Goal: Book appointment/travel/reservation

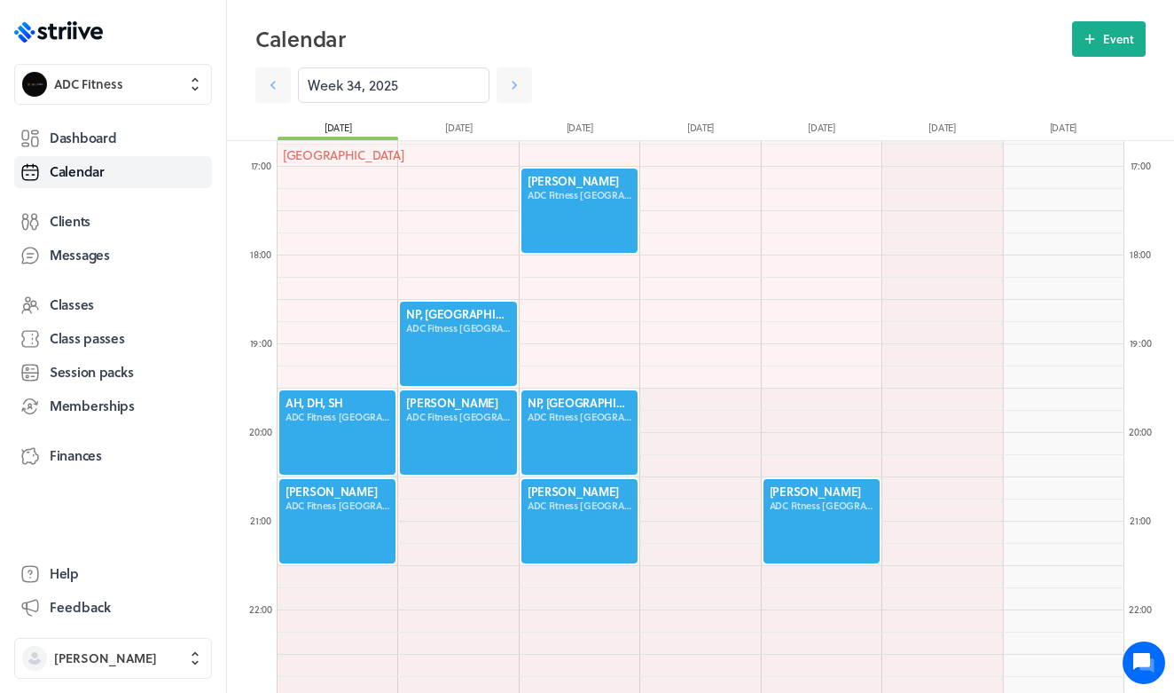
scroll to position [1571, 0]
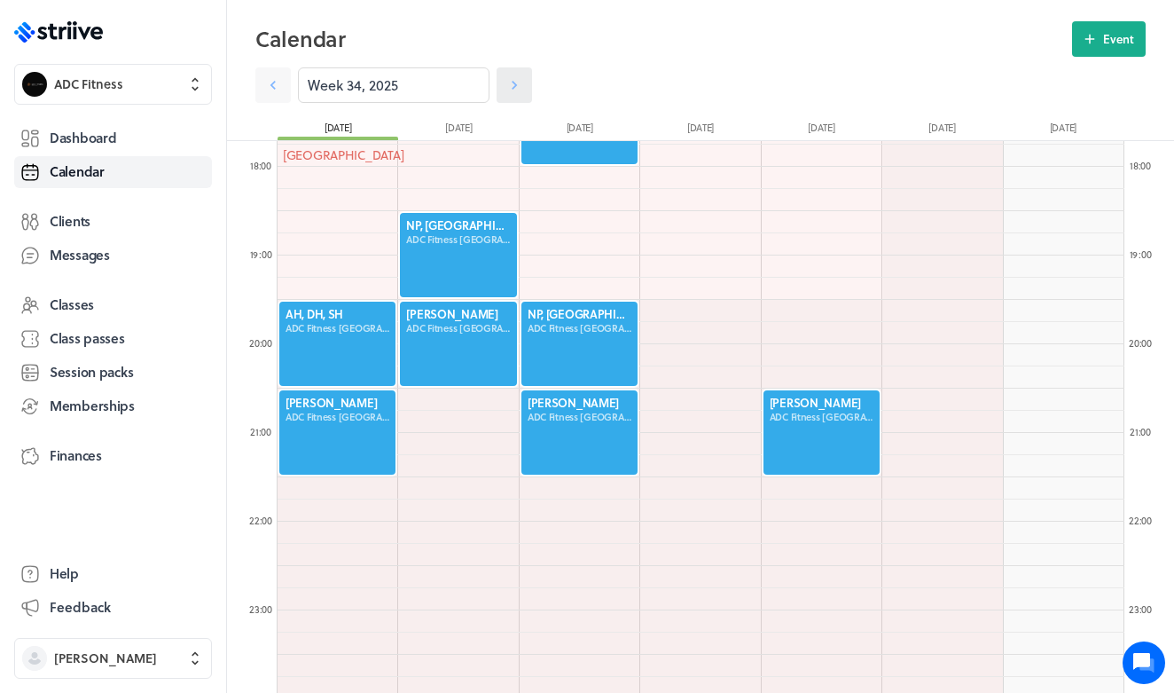
click at [515, 91] on icon at bounding box center [514, 85] width 18 height 18
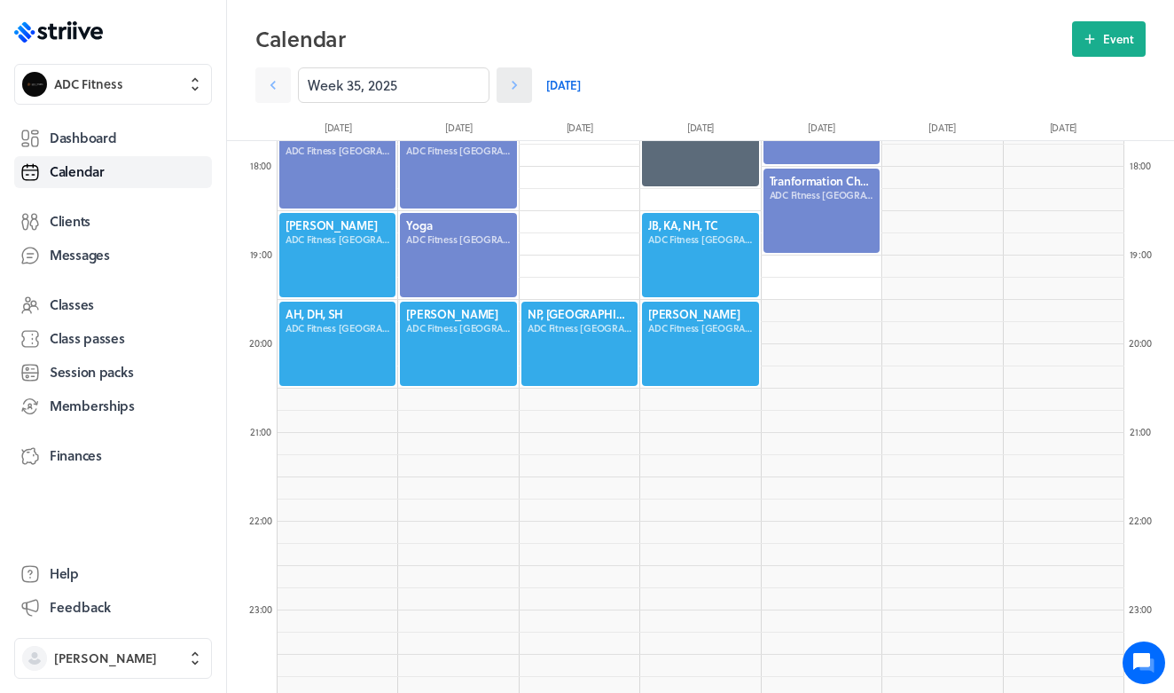
click at [510, 87] on icon at bounding box center [514, 85] width 18 height 18
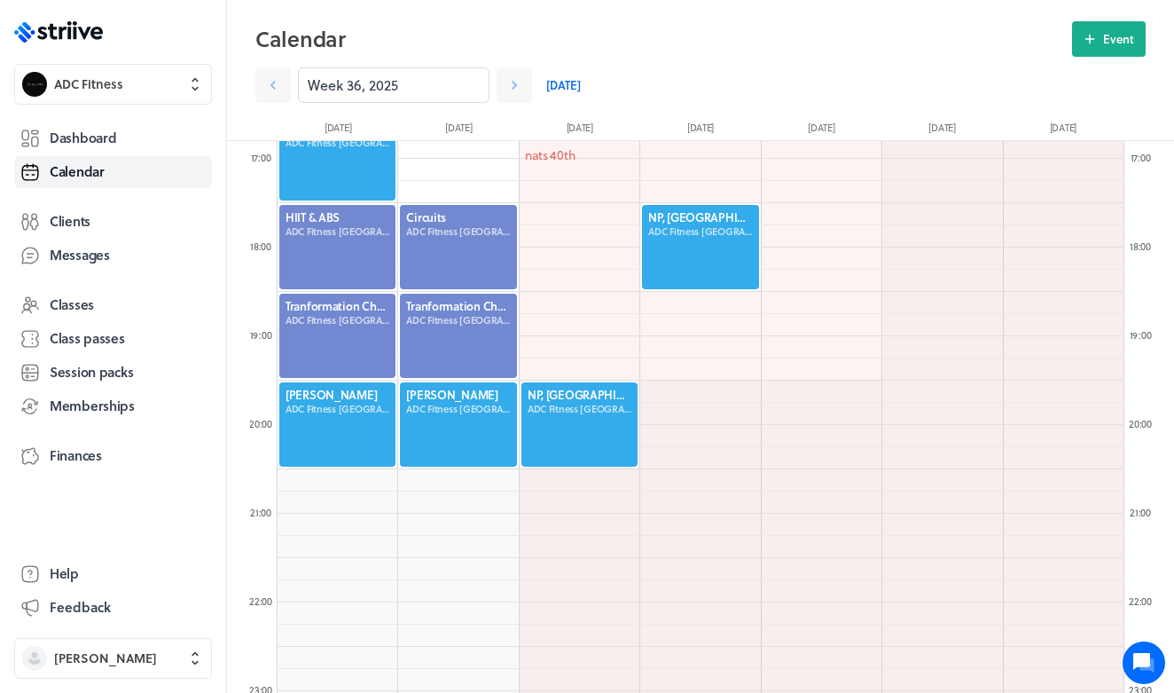
scroll to position [1486, 0]
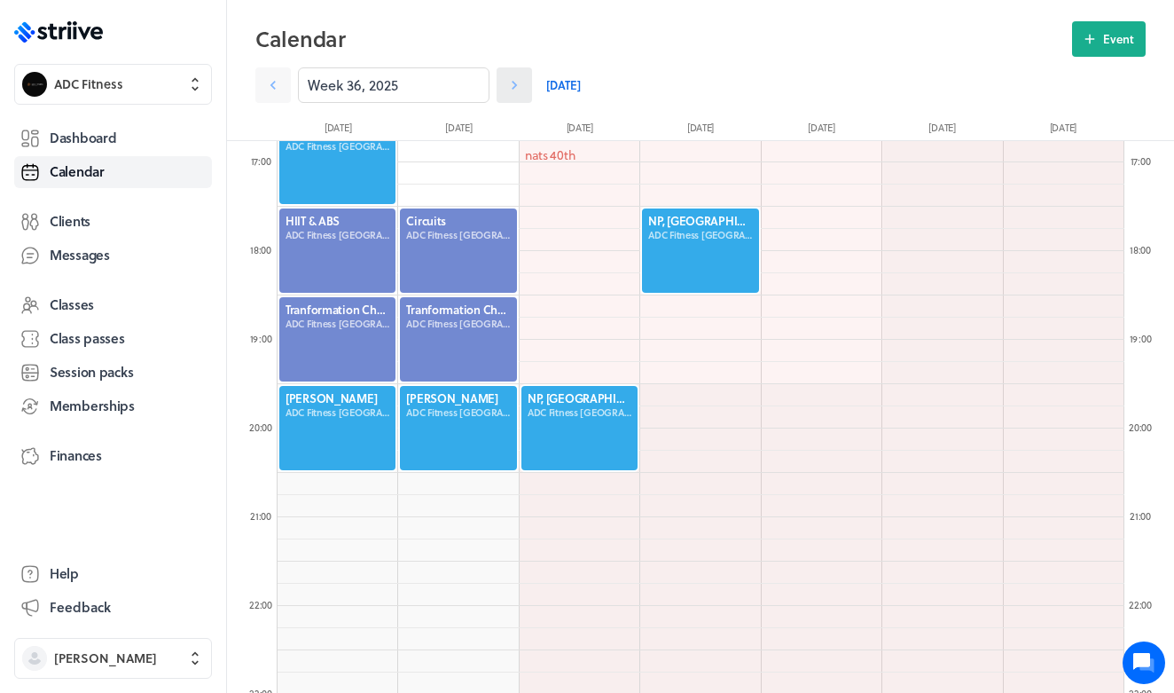
click at [517, 81] on icon at bounding box center [514, 85] width 18 height 18
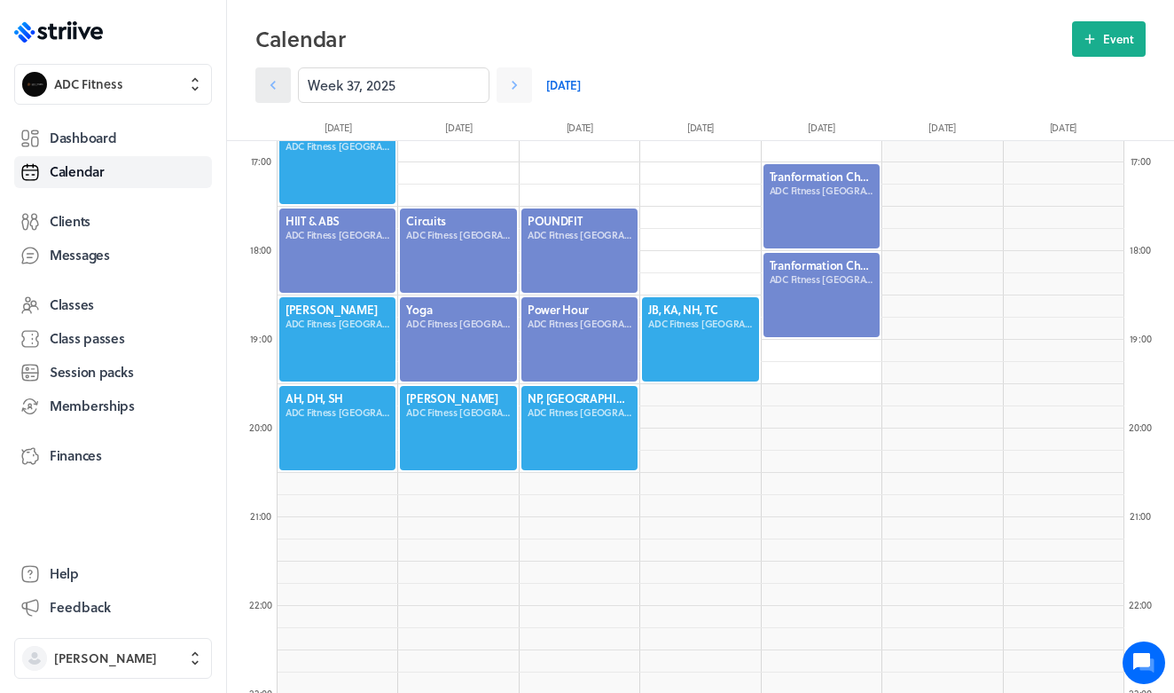
click at [281, 86] on icon at bounding box center [273, 85] width 18 height 18
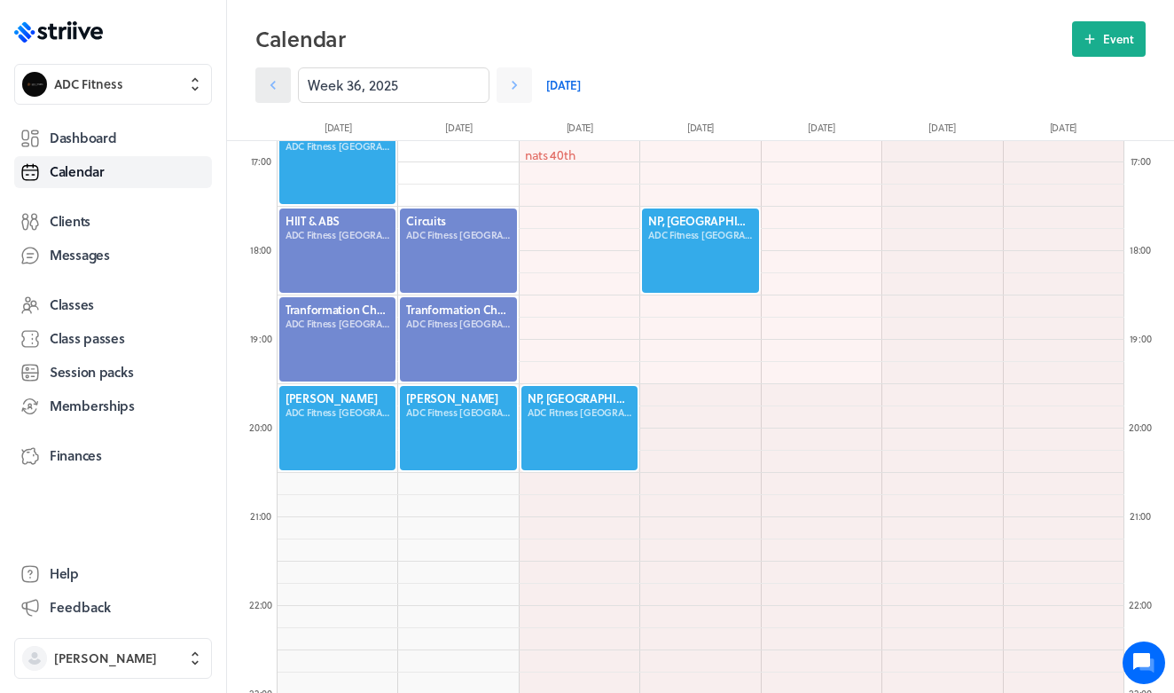
click at [281, 86] on icon at bounding box center [273, 85] width 18 height 18
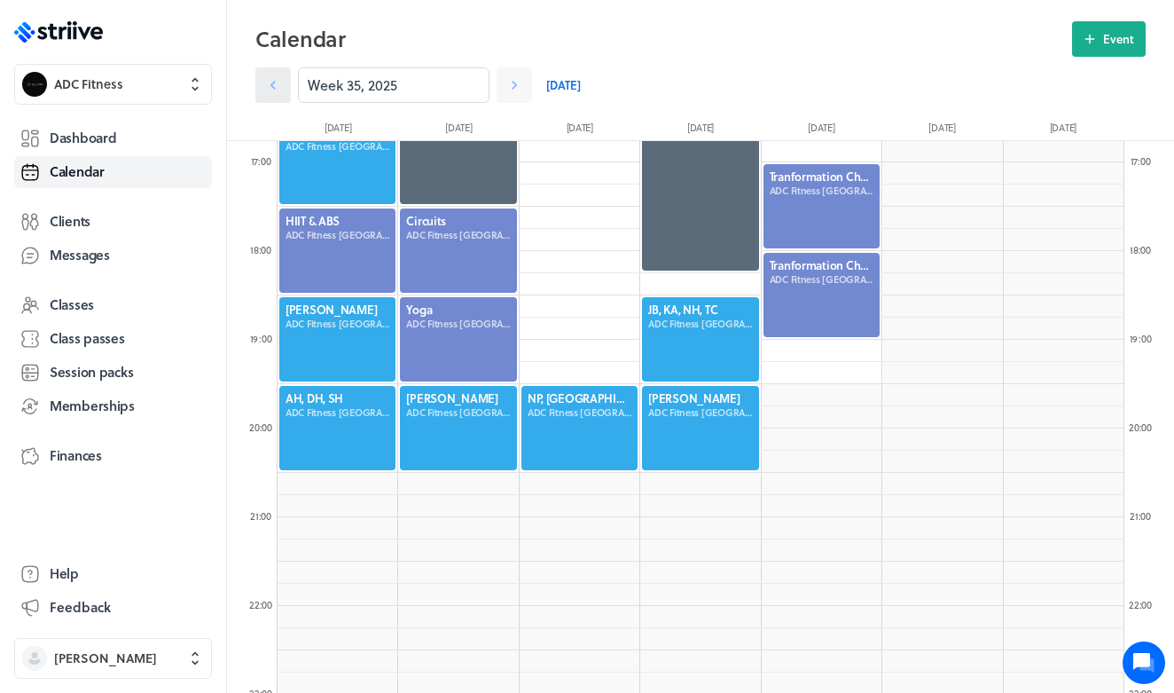
click at [271, 82] on icon at bounding box center [273, 85] width 18 height 18
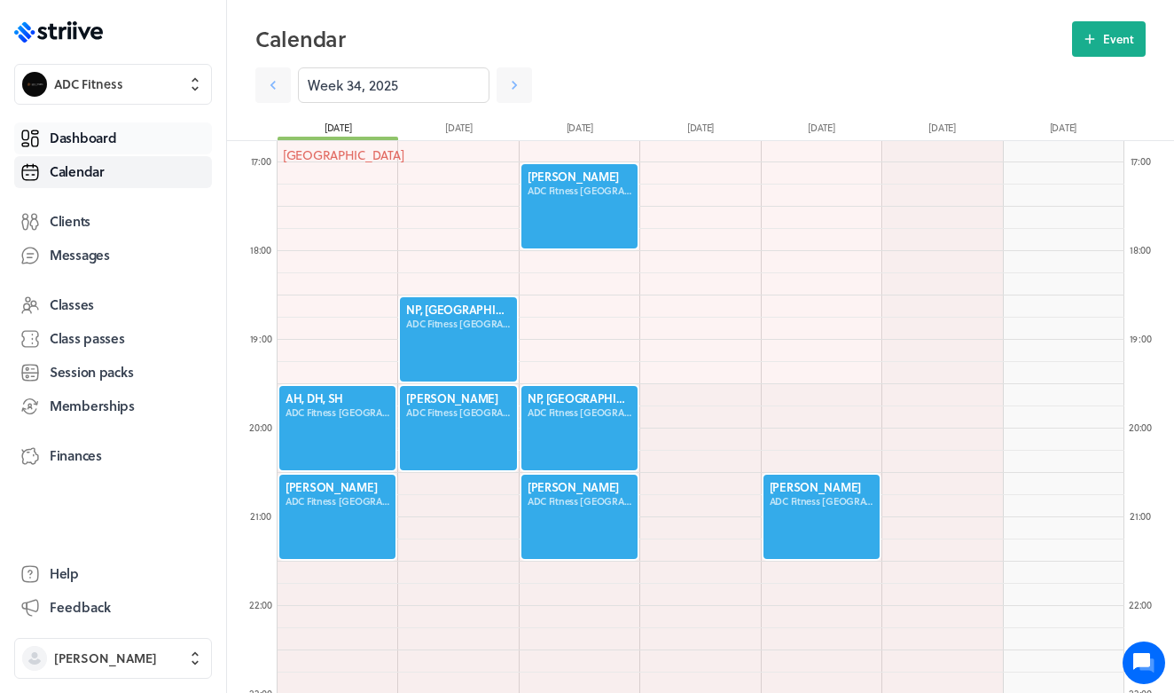
click at [113, 139] on span "Dashboard" at bounding box center [83, 138] width 67 height 19
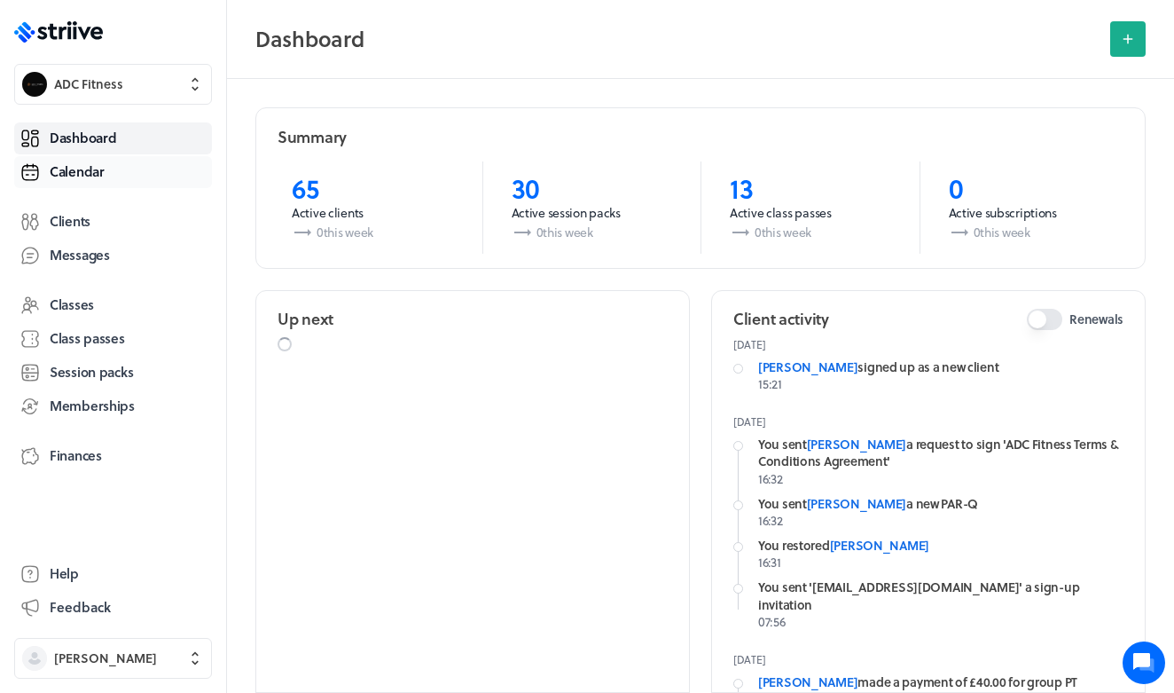
click at [78, 181] on link "Calendar" at bounding box center [113, 172] width 198 height 32
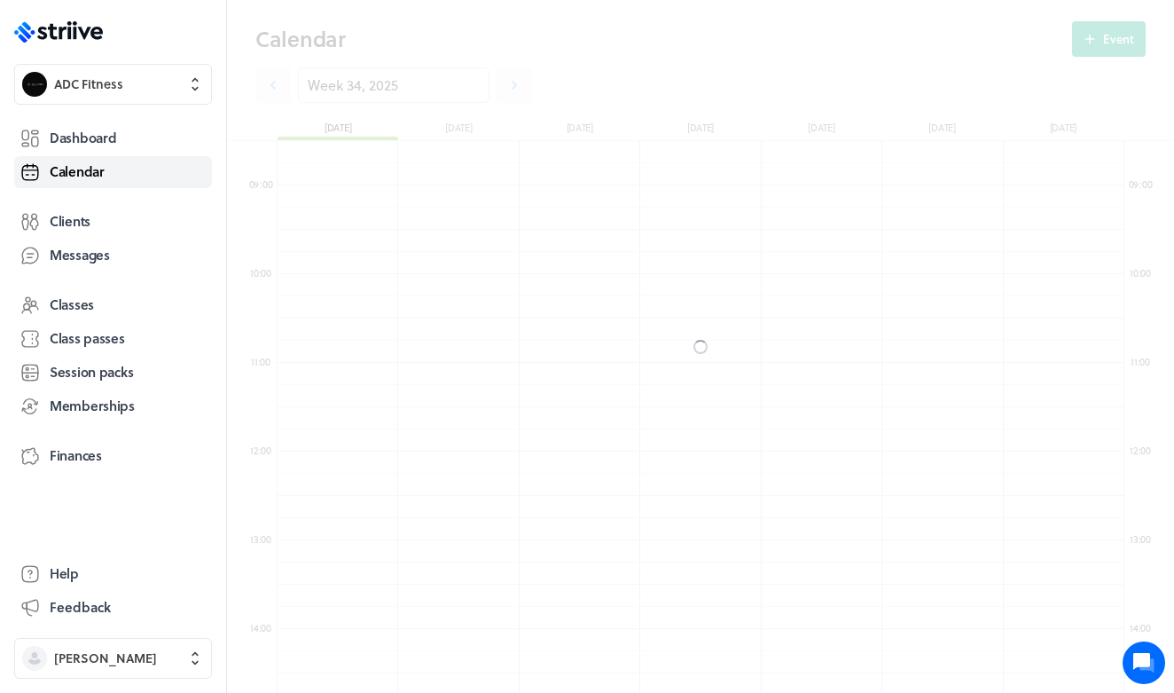
scroll to position [2128, 847]
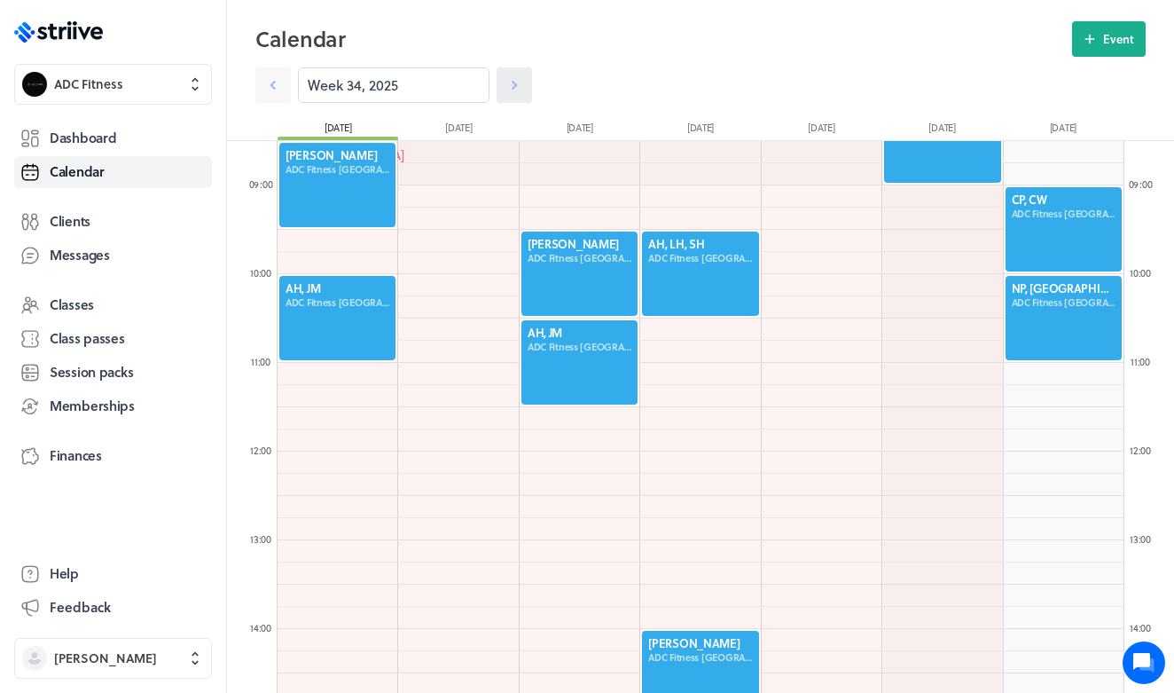
click at [508, 94] on link at bounding box center [514, 84] width 35 height 35
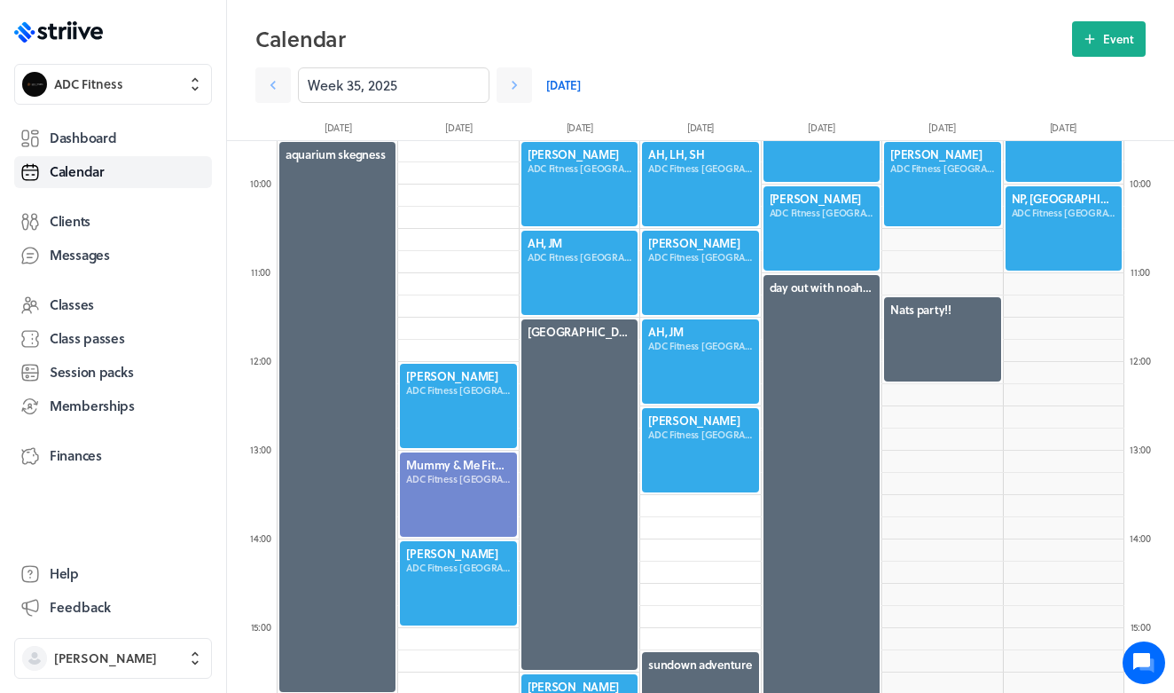
scroll to position [847, 0]
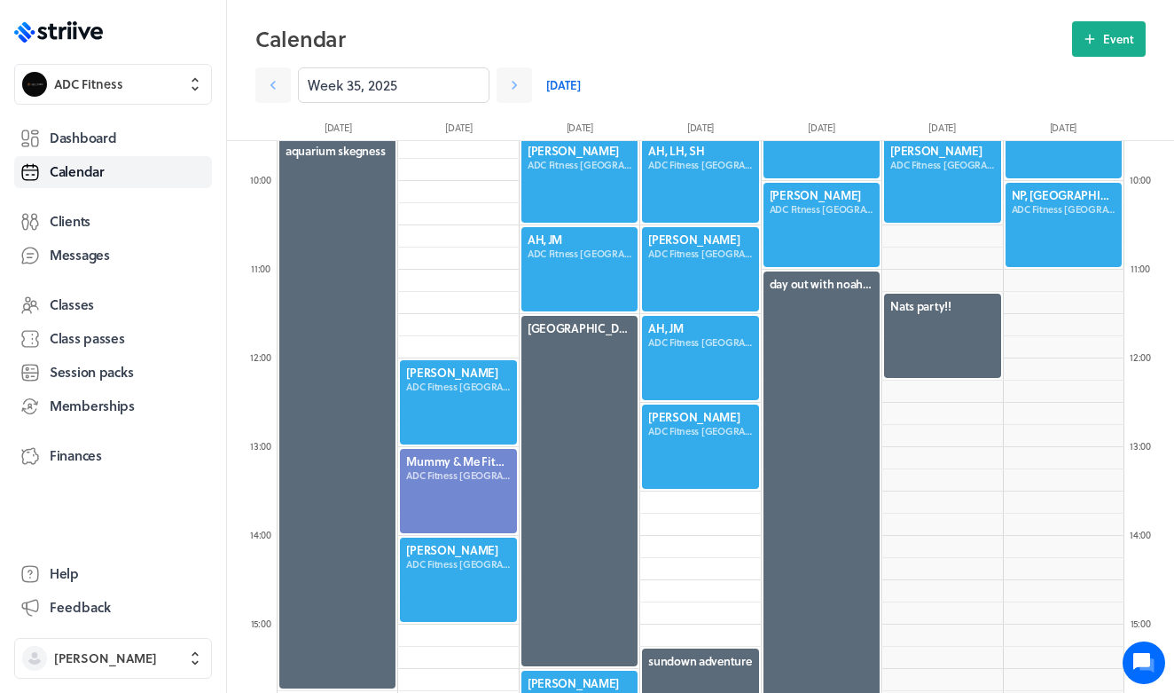
click at [804, 394] on div at bounding box center [822, 524] width 120 height 509
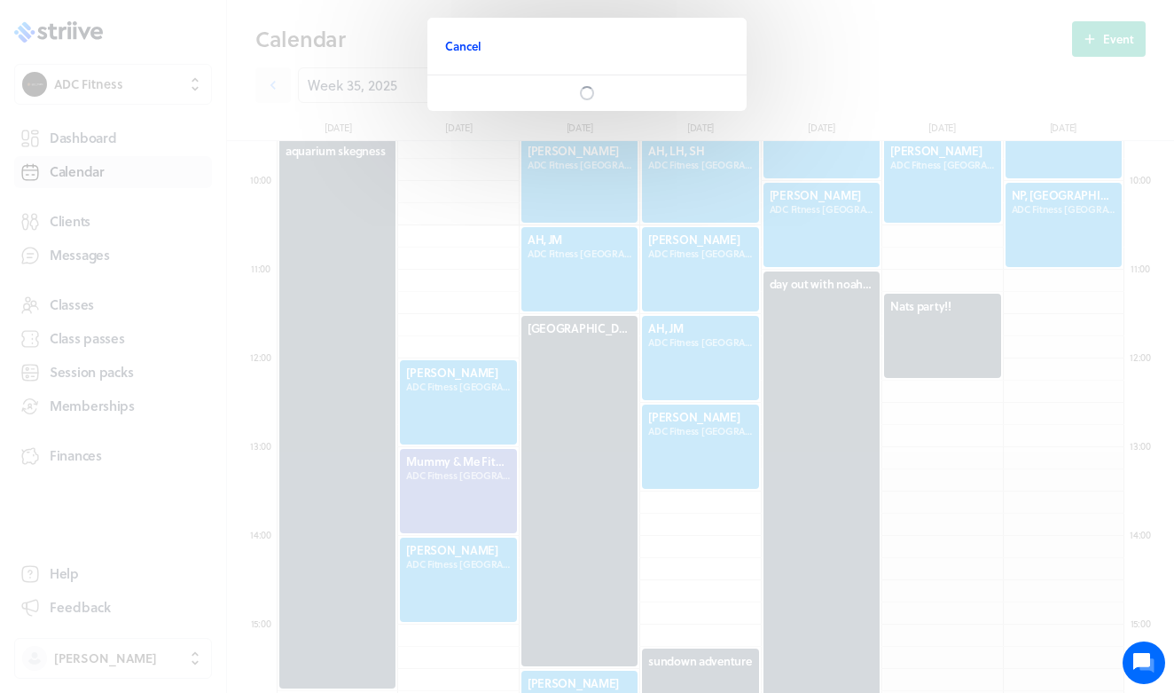
click at [468, 44] on span "Cancel" at bounding box center [463, 46] width 36 height 16
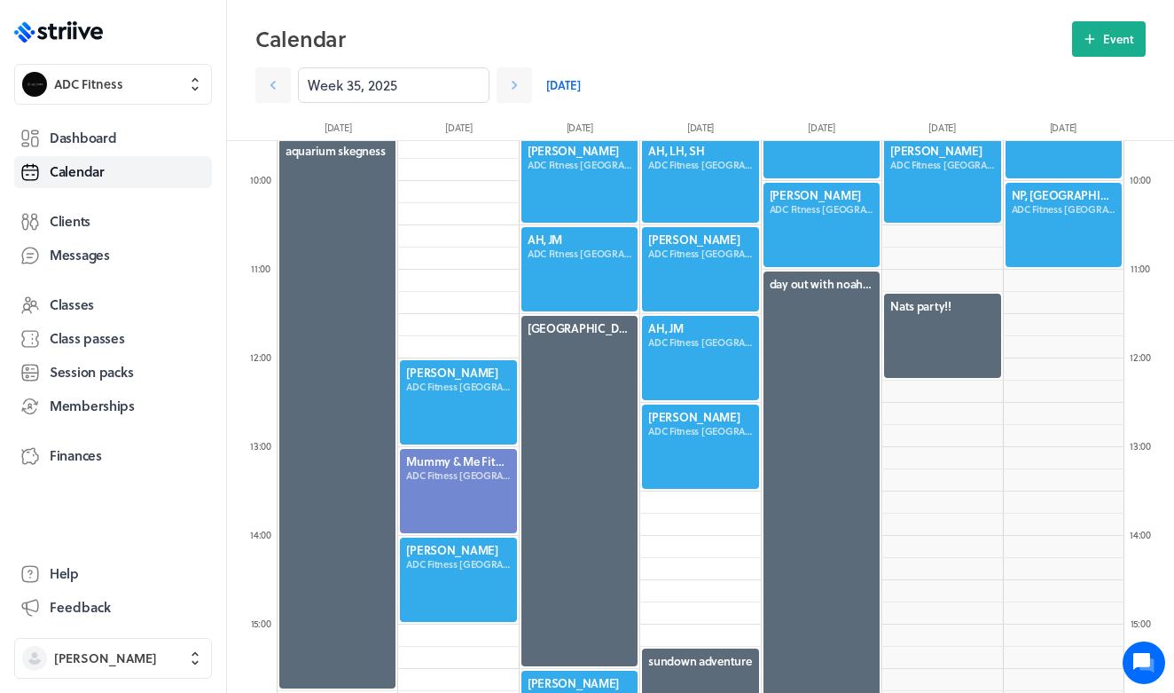
click at [862, 327] on div at bounding box center [822, 524] width 120 height 509
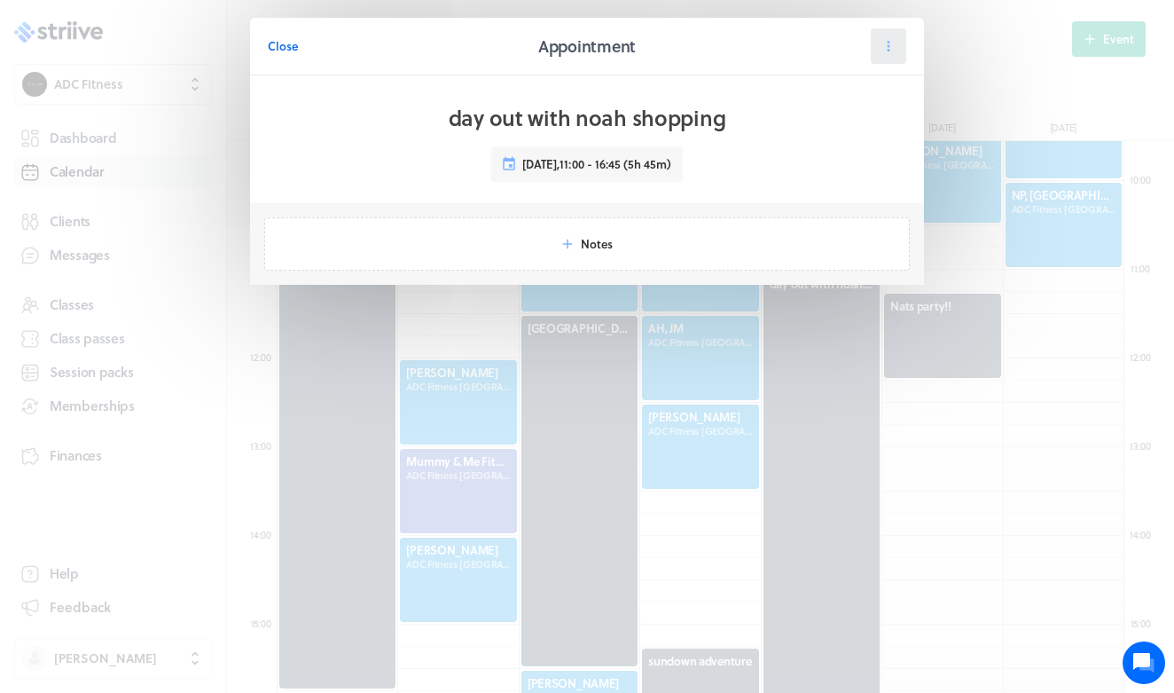
click at [887, 51] on icon at bounding box center [889, 46] width 16 height 16
click at [852, 118] on span "Reschedule" at bounding box center [846, 122] width 61 height 16
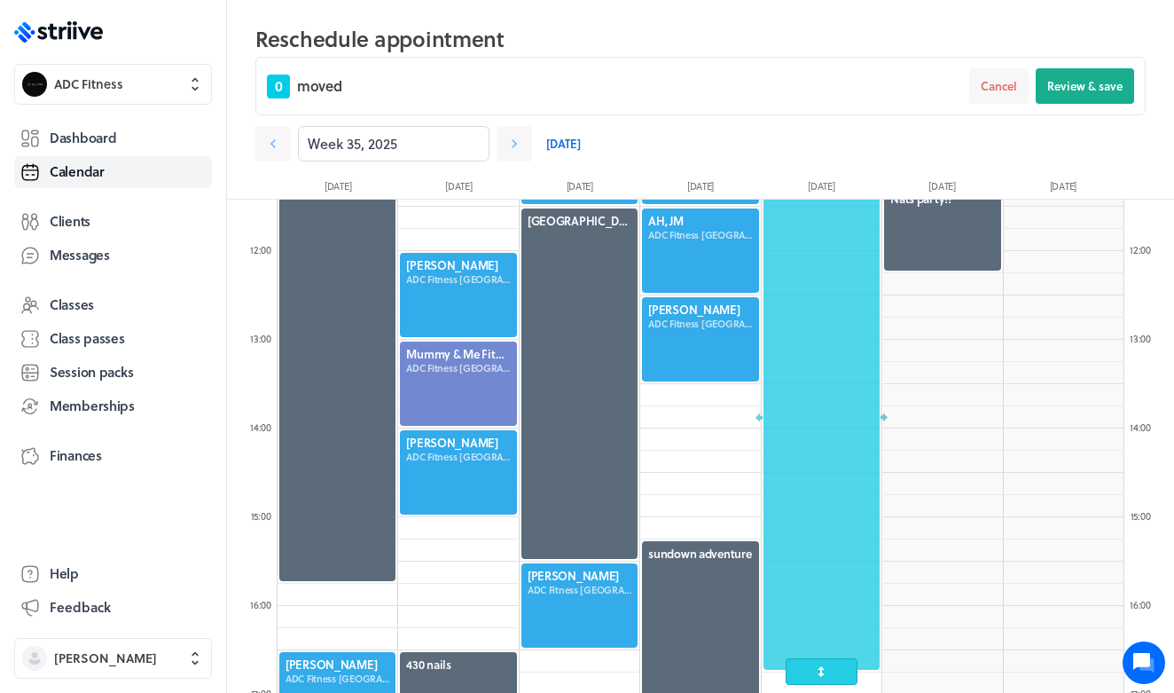
scroll to position [1030, 0]
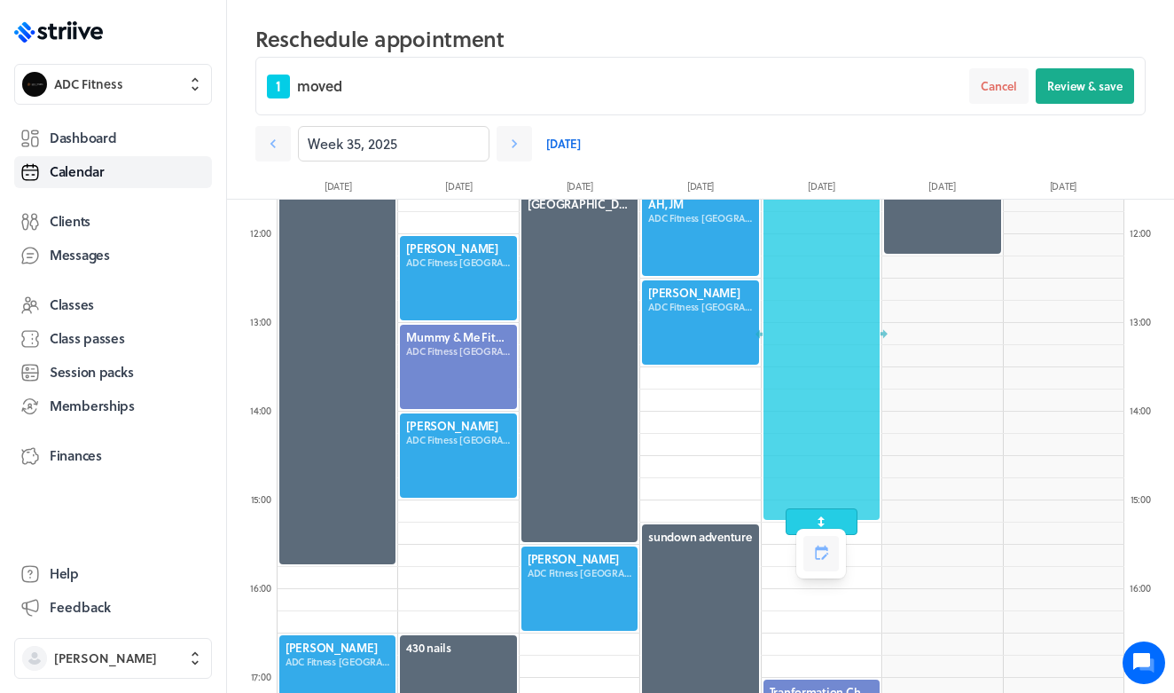
drag, startPoint x: 834, startPoint y: 650, endPoint x: 832, endPoint y: 515, distance: 134.8
click at [832, 515] on span at bounding box center [822, 521] width 72 height 27
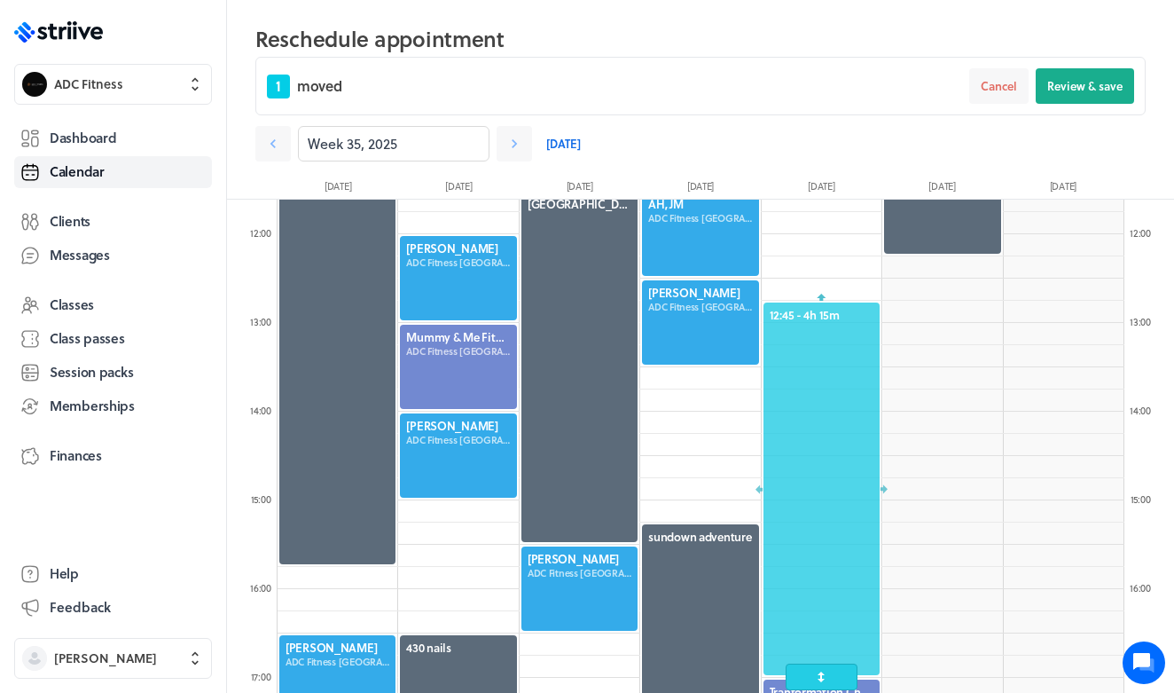
drag, startPoint x: 805, startPoint y: 283, endPoint x: 807, endPoint y: 442, distance: 158.8
click at [807, 442] on div at bounding box center [822, 489] width 120 height 376
click at [1094, 89] on span "Review & save" at bounding box center [1084, 86] width 75 height 16
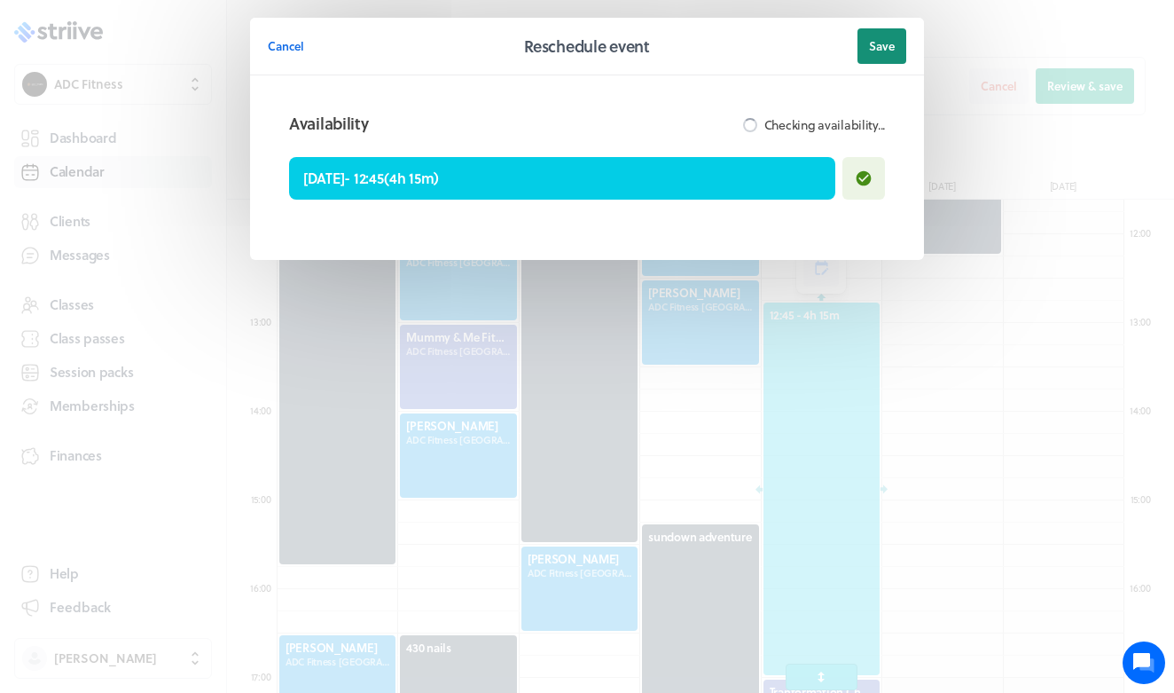
click at [880, 49] on span "Save" at bounding box center [882, 46] width 26 height 16
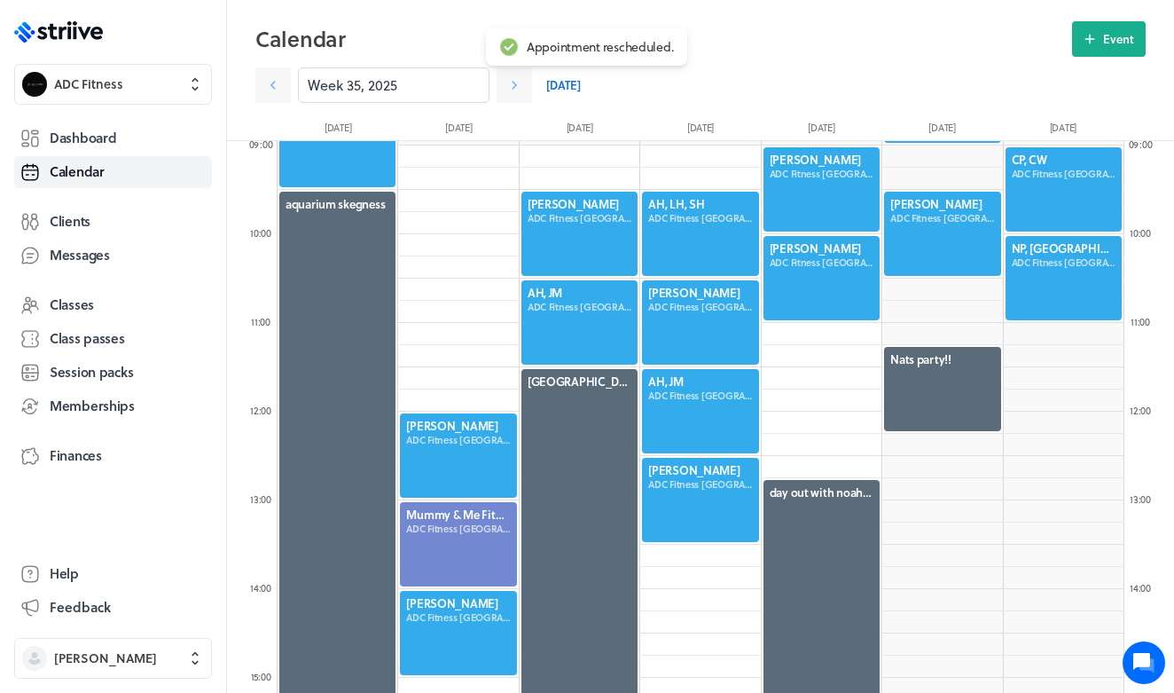
scroll to position [794, 0]
click at [715, 413] on div at bounding box center [700, 411] width 120 height 88
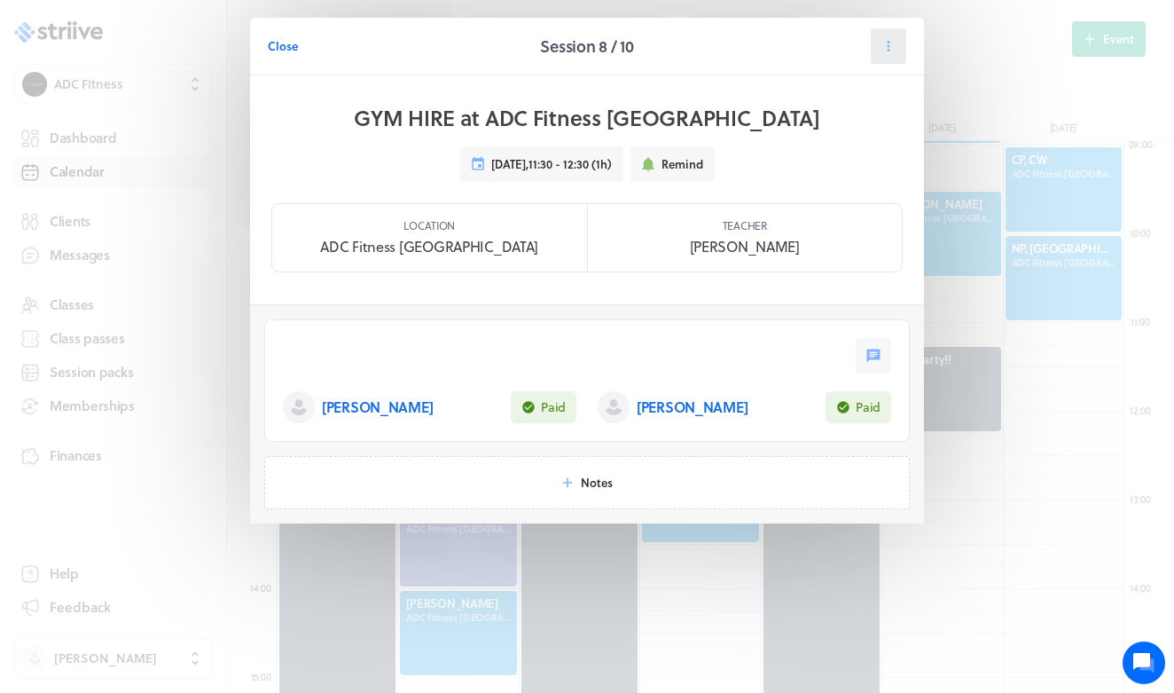
click at [894, 43] on icon at bounding box center [889, 46] width 16 height 16
click at [860, 123] on span "Reschedule" at bounding box center [846, 122] width 61 height 16
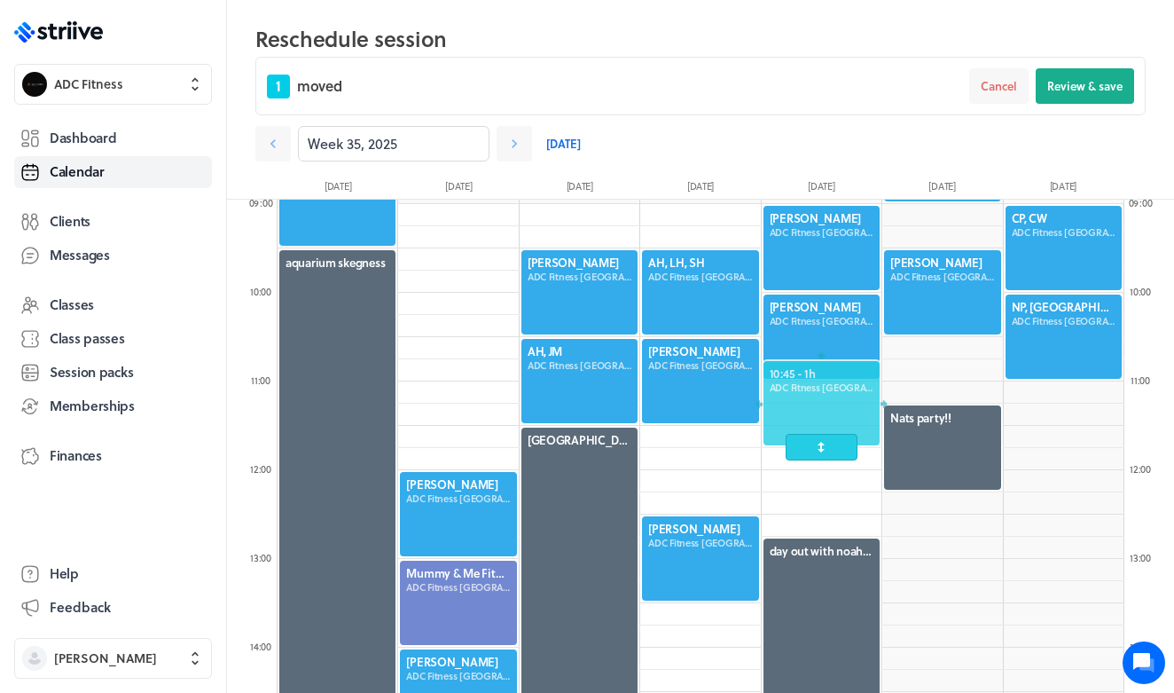
drag, startPoint x: 711, startPoint y: 465, endPoint x: 815, endPoint y: 419, distance: 113.2
click at [815, 419] on div at bounding box center [822, 403] width 120 height 88
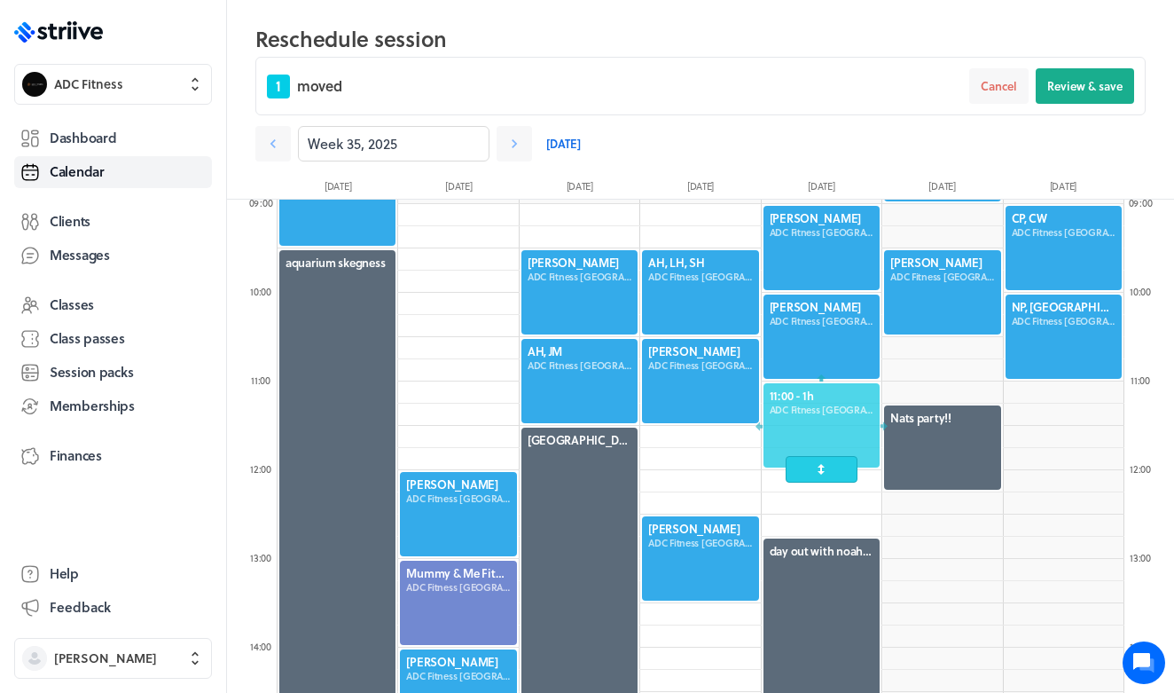
drag, startPoint x: 824, startPoint y: 401, endPoint x: 823, endPoint y: 439, distance: 38.1
click at [823, 439] on div at bounding box center [822, 425] width 120 height 88
click at [1083, 89] on span "Review & save" at bounding box center [1084, 86] width 75 height 16
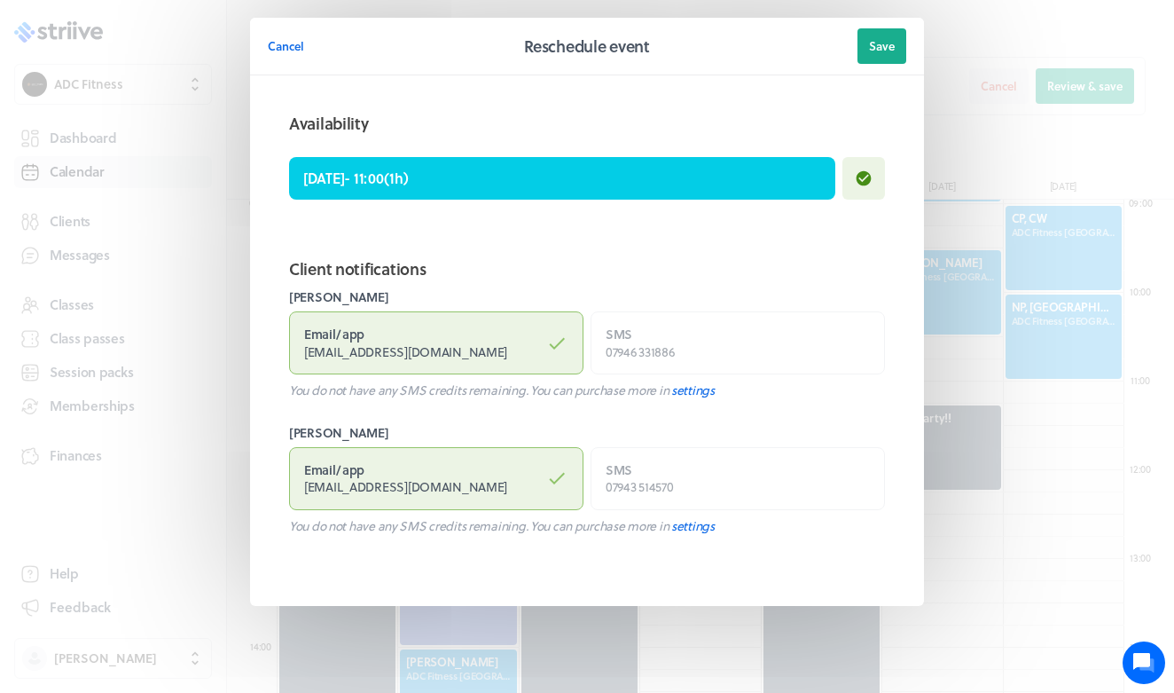
click at [856, 54] on header "Cancel Reschedule event Save" at bounding box center [587, 47] width 674 height 58
click at [879, 52] on span "Save" at bounding box center [882, 46] width 26 height 16
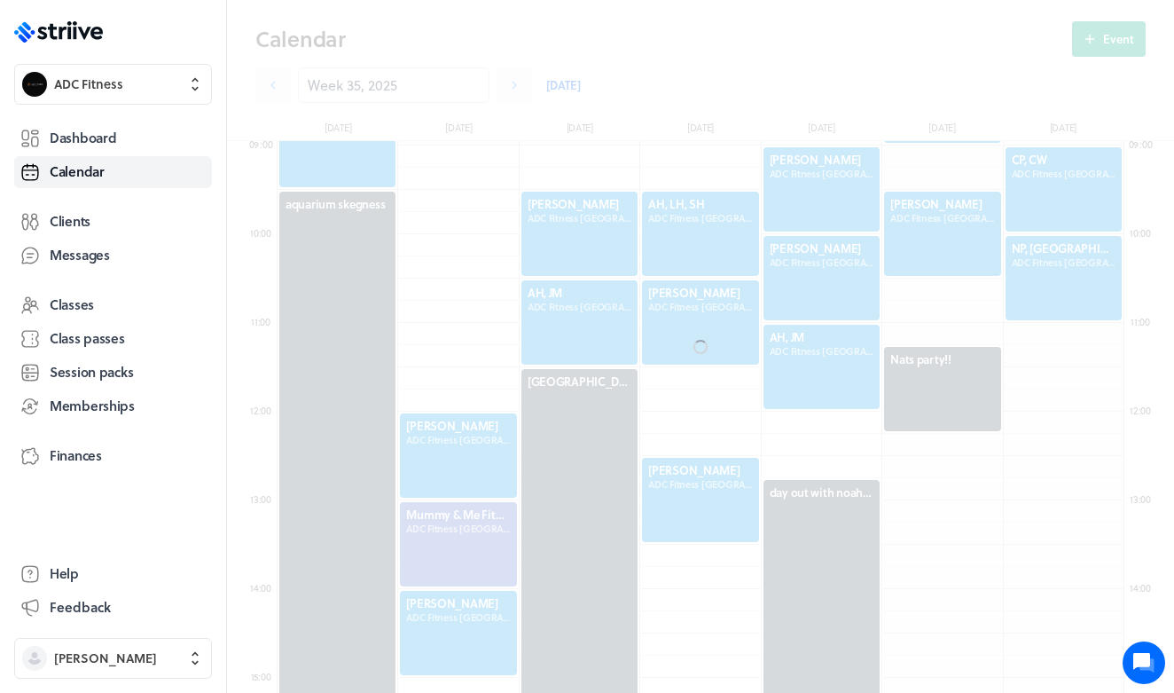
click at [809, 371] on div at bounding box center [700, 346] width 947 height 693
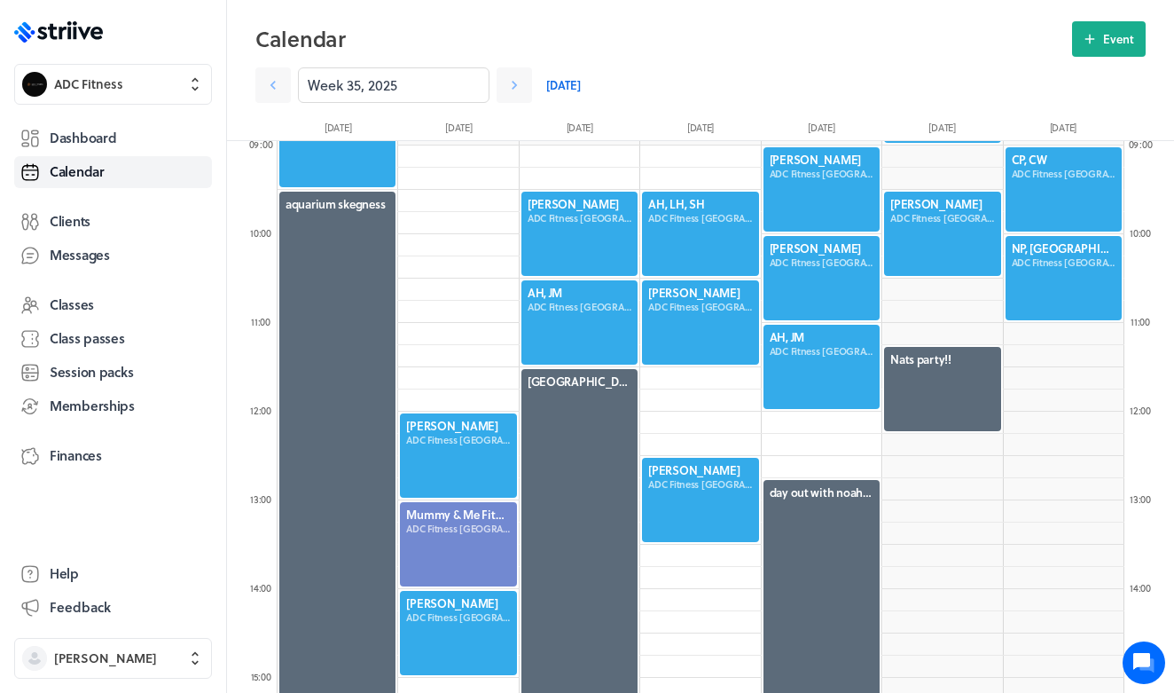
click at [811, 364] on div at bounding box center [822, 367] width 120 height 88
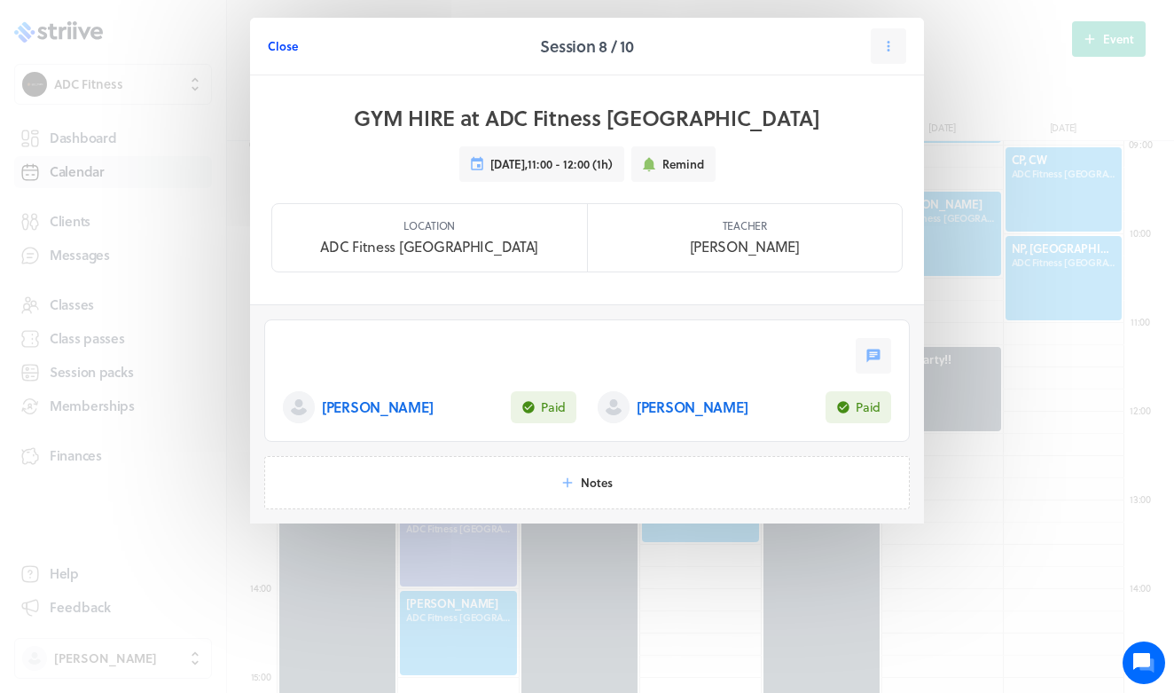
click at [286, 45] on span "Close" at bounding box center [283, 46] width 30 height 16
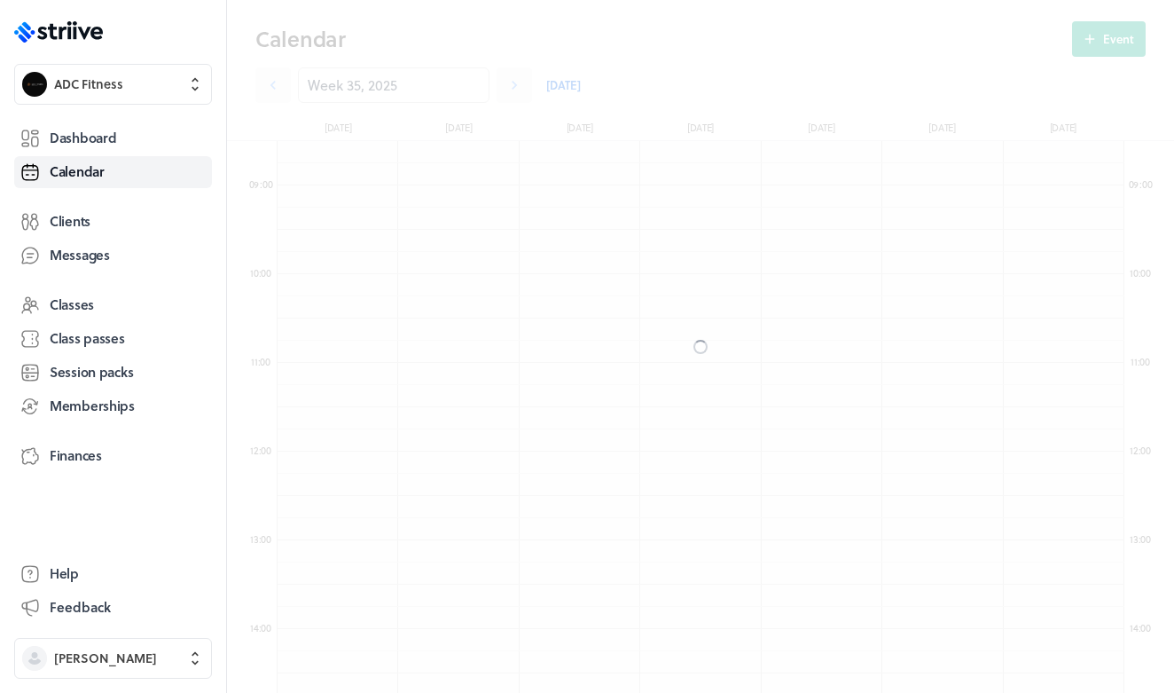
scroll to position [2128, 847]
